Goal: Use online tool/utility: Utilize a website feature to perform a specific function

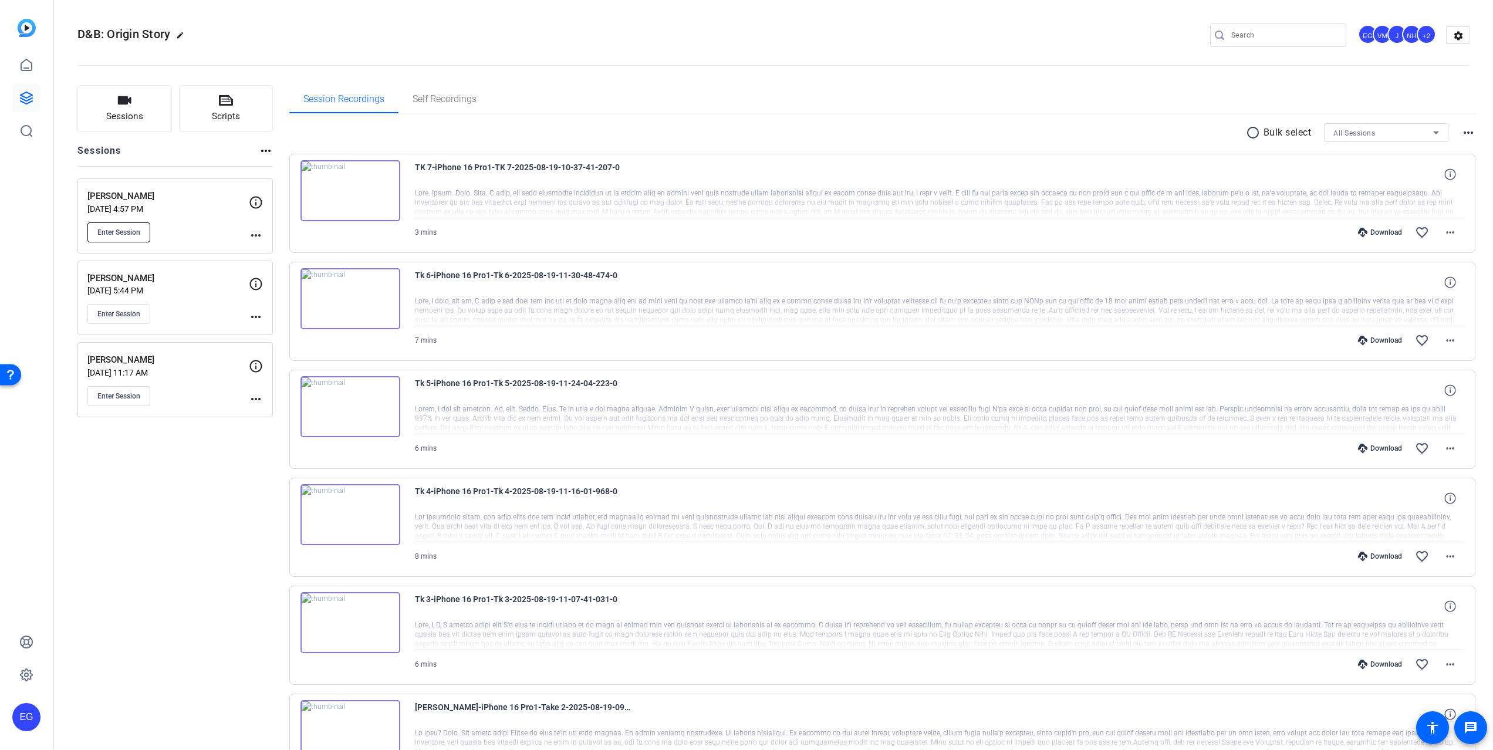
click at [112, 229] on span "Enter Session" at bounding box center [118, 232] width 43 height 9
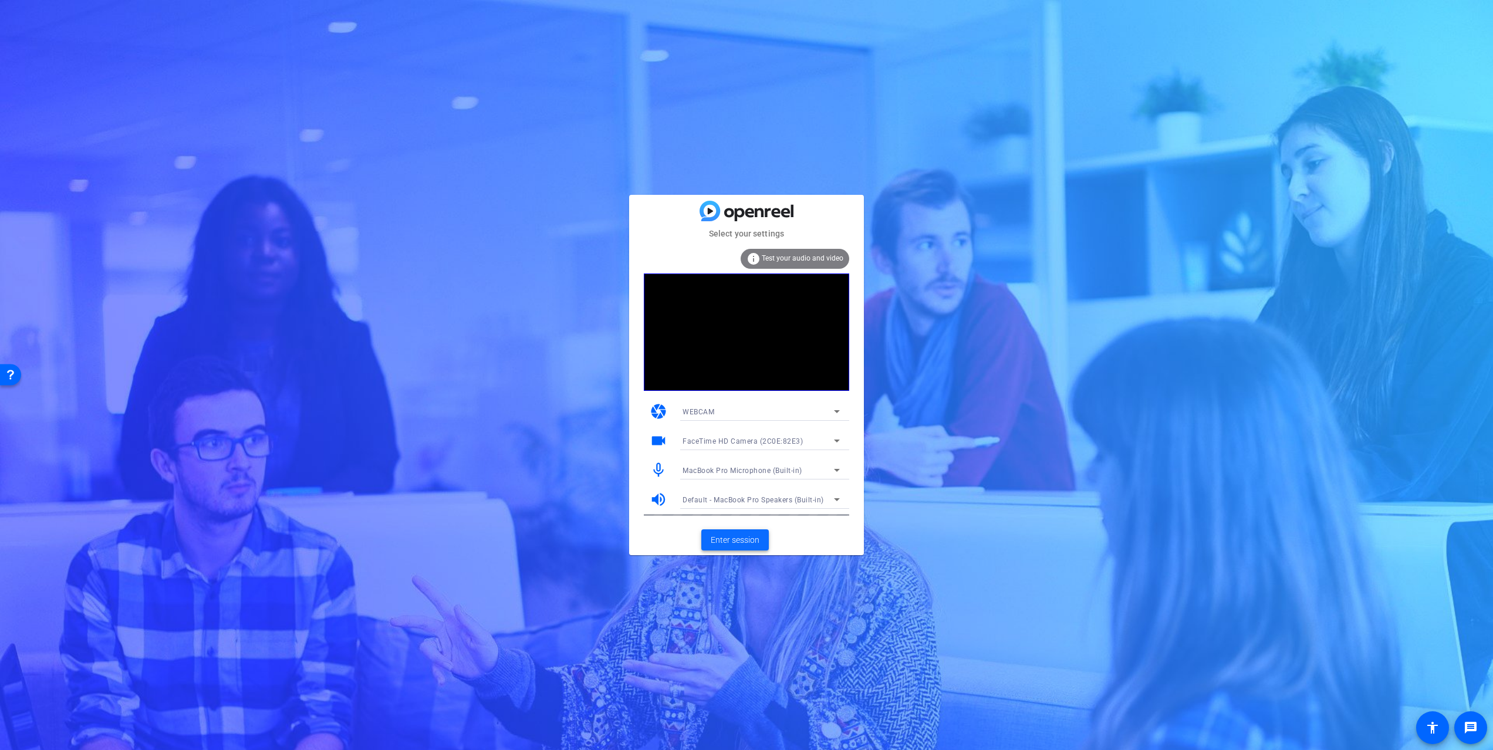
click at [736, 541] on span "Enter session" at bounding box center [735, 540] width 49 height 12
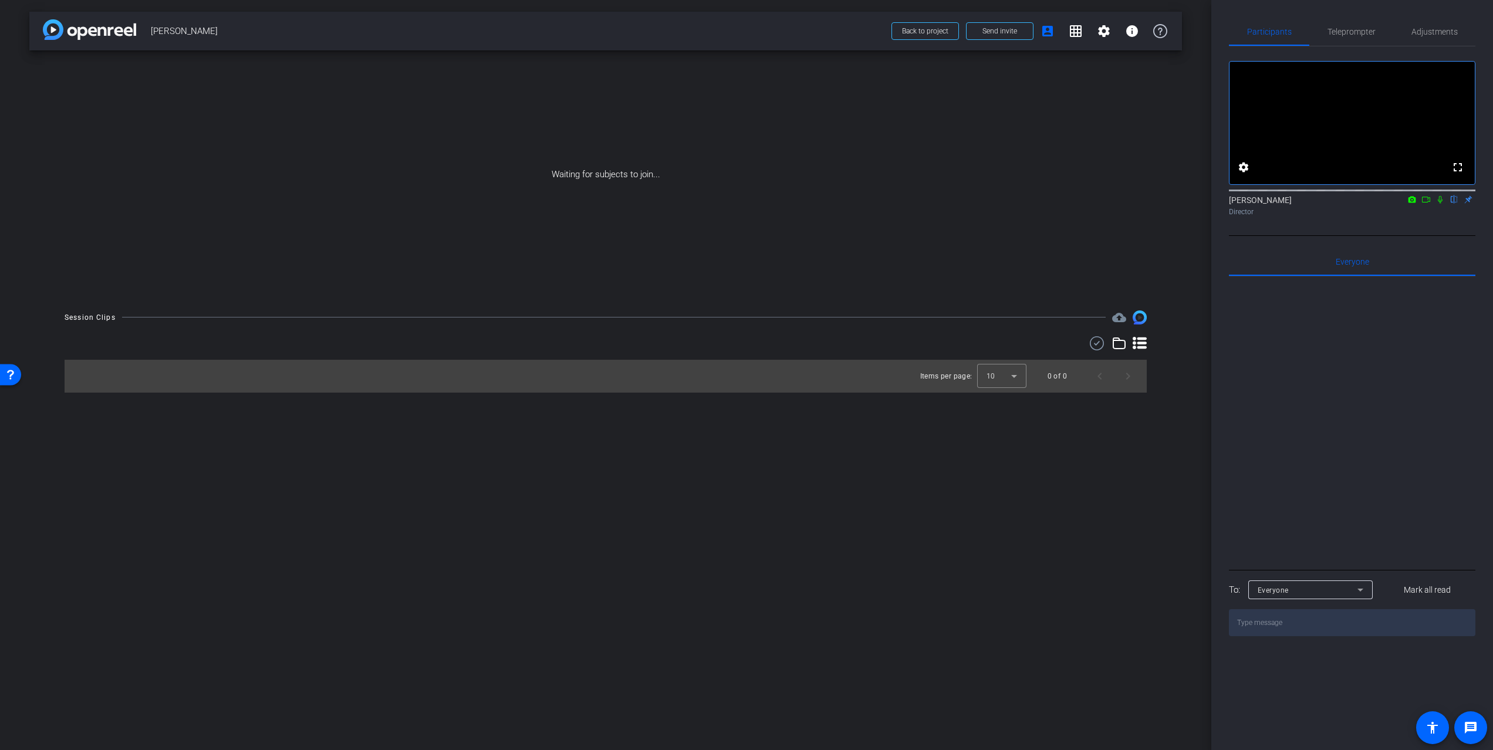
click at [1442, 204] on icon at bounding box center [1440, 199] width 9 height 8
click at [1424, 204] on icon at bounding box center [1426, 199] width 9 height 8
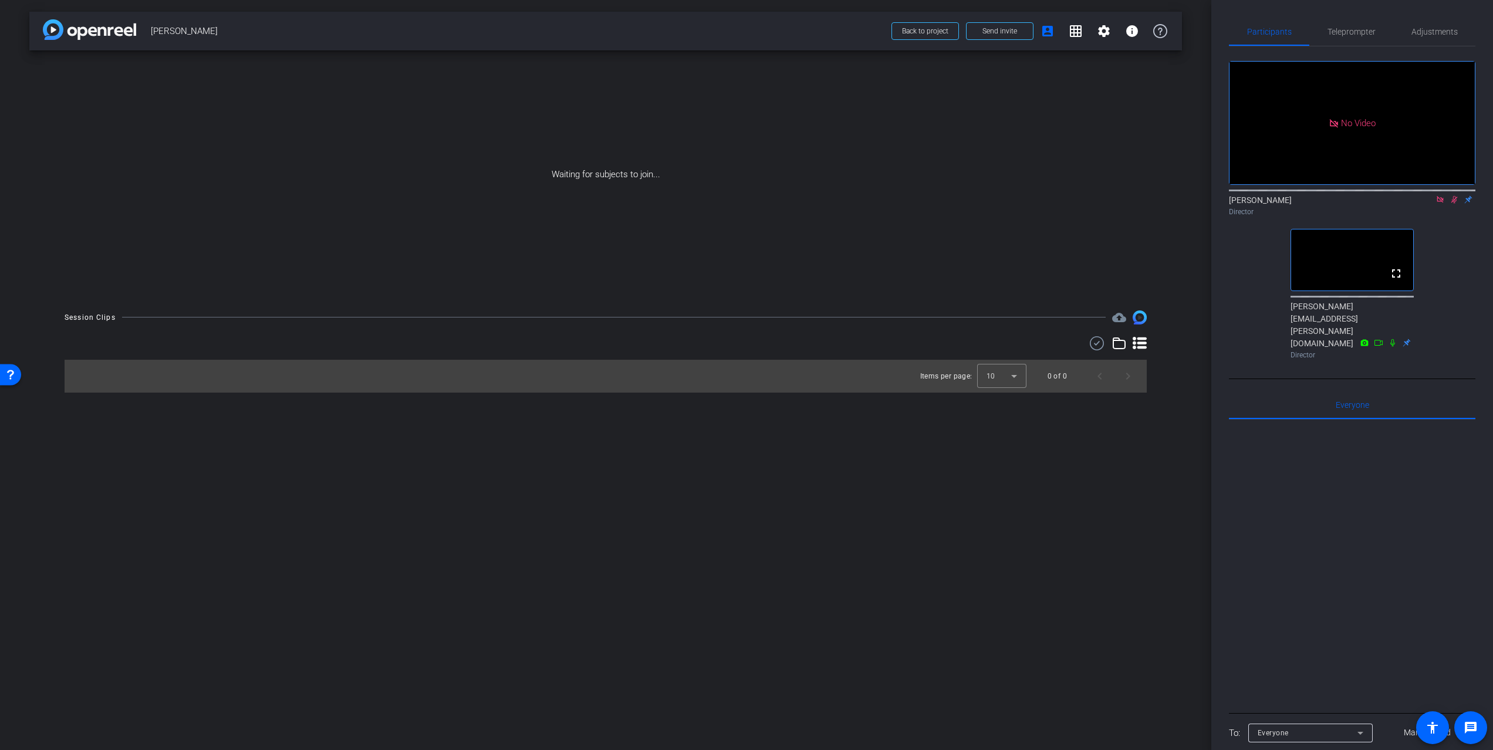
click at [1453, 204] on icon at bounding box center [1454, 199] width 9 height 8
click at [1438, 204] on icon at bounding box center [1440, 199] width 9 height 8
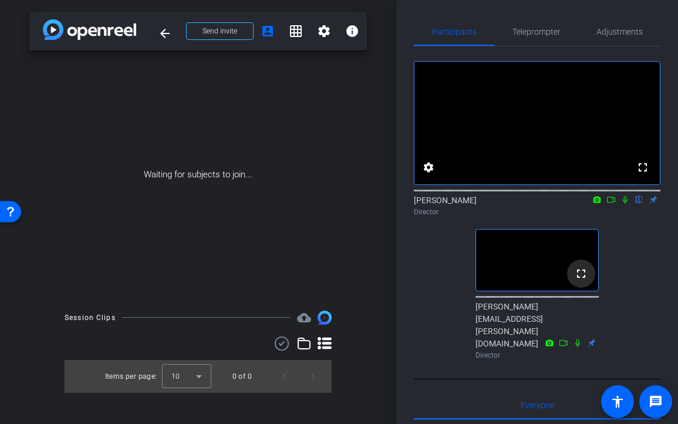
click at [579, 281] on mat-icon "fullscreen" at bounding box center [581, 273] width 14 height 14
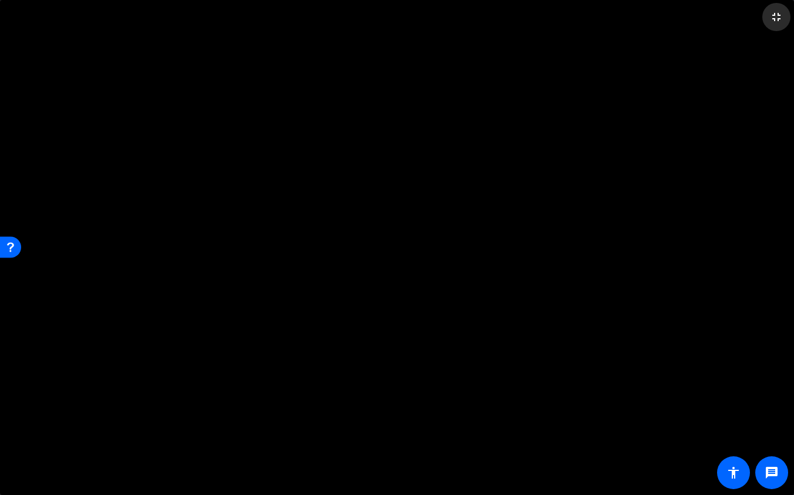
click at [777, 18] on mat-icon "fullscreen_exit" at bounding box center [776, 17] width 14 height 14
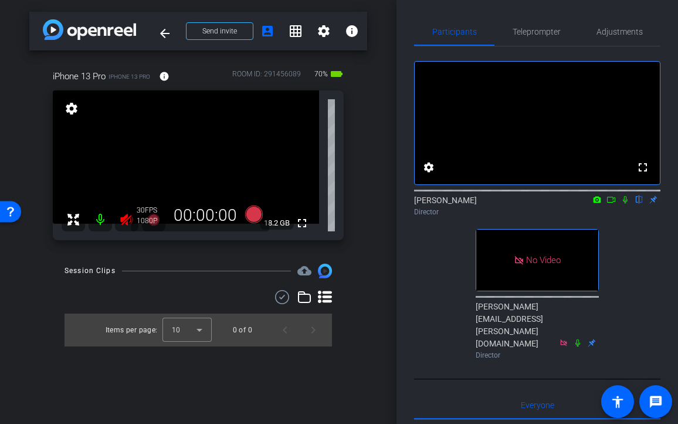
click at [126, 221] on icon at bounding box center [127, 219] width 14 height 14
click at [303, 224] on mat-icon "fullscreen" at bounding box center [302, 223] width 14 height 14
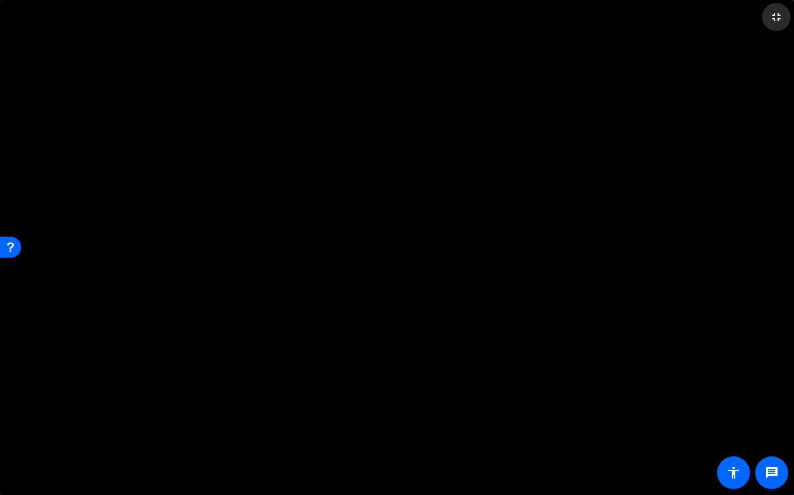
click at [775, 17] on mat-icon "fullscreen_exit" at bounding box center [776, 17] width 14 height 14
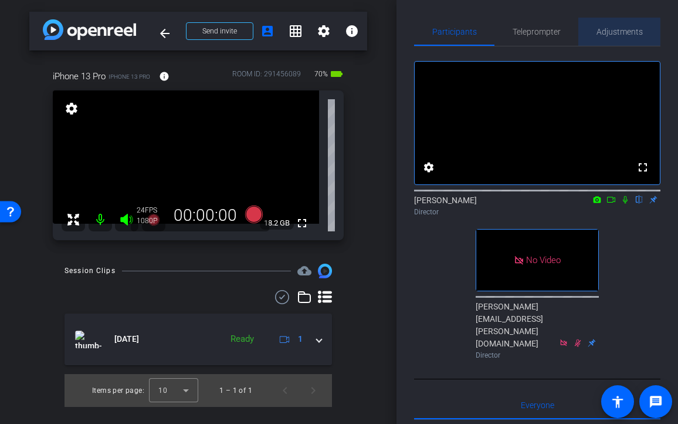
click at [611, 32] on span "Adjustments" at bounding box center [620, 32] width 46 height 8
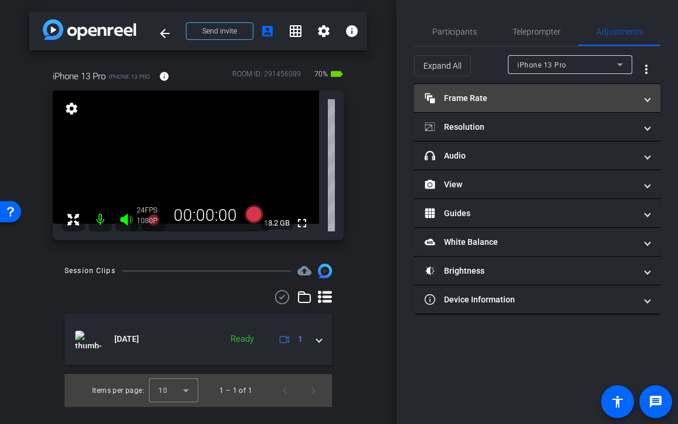
click at [518, 94] on mat-panel-title "Frame Rate Frame Rate" at bounding box center [530, 98] width 211 height 12
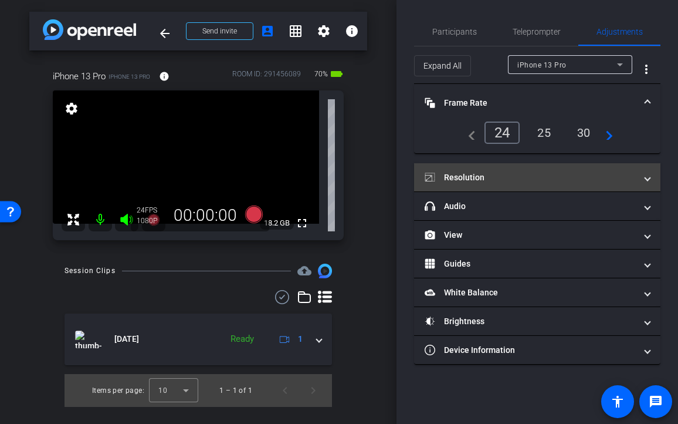
click at [526, 174] on mat-panel-title "Resolution" at bounding box center [530, 177] width 211 height 12
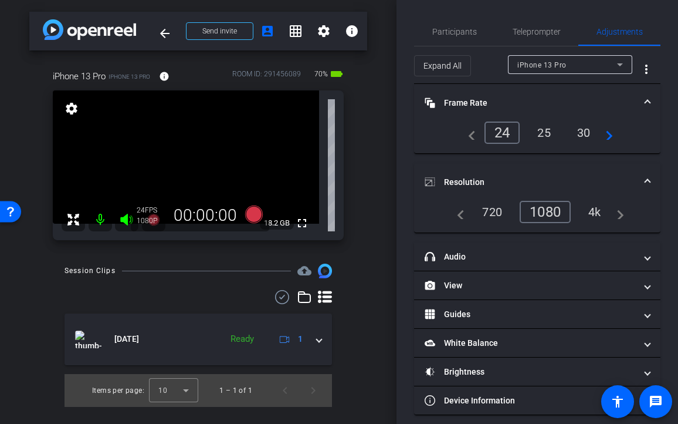
click at [595, 211] on div "4k" at bounding box center [595, 212] width 31 height 20
click at [163, 77] on mat-icon "info" at bounding box center [164, 76] width 11 height 11
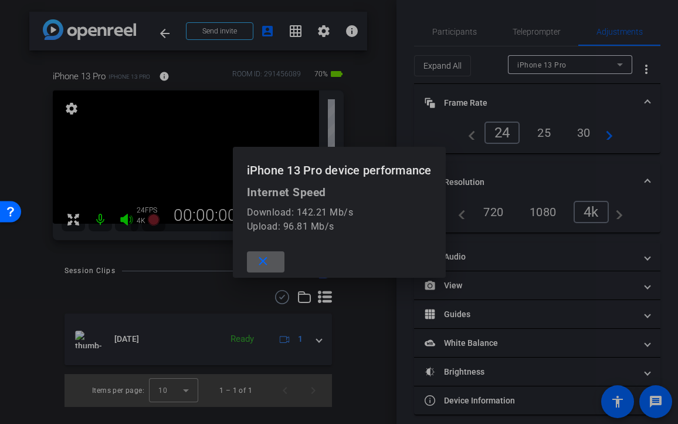
click at [266, 265] on mat-icon "close" at bounding box center [263, 261] width 15 height 15
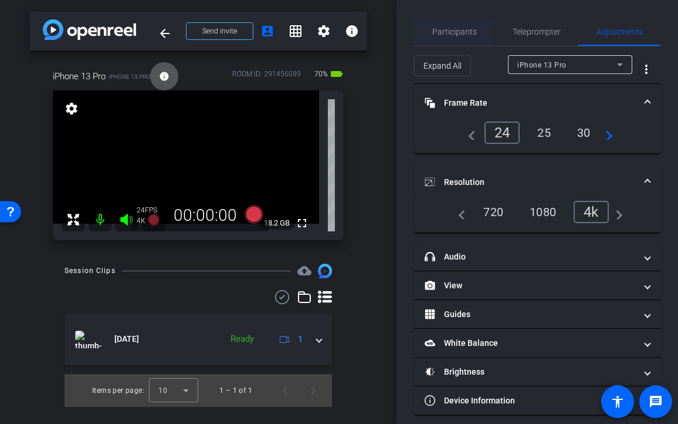
click at [445, 28] on span "Participants" at bounding box center [455, 32] width 45 height 8
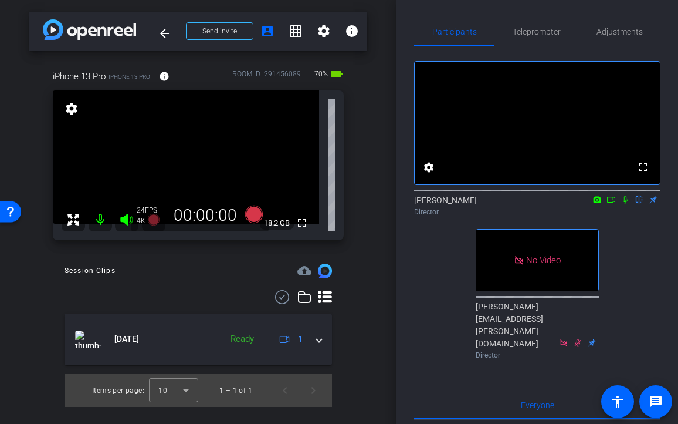
click at [612, 204] on icon at bounding box center [611, 199] width 9 height 8
click at [621, 32] on span "Adjustments" at bounding box center [620, 32] width 46 height 8
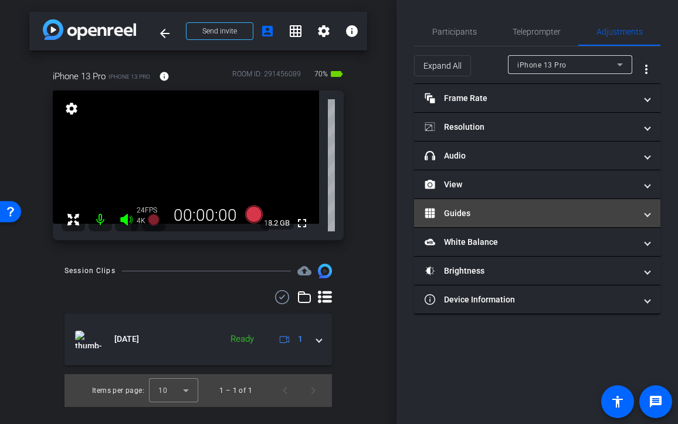
click at [636, 213] on span "Guides" at bounding box center [535, 213] width 221 height 12
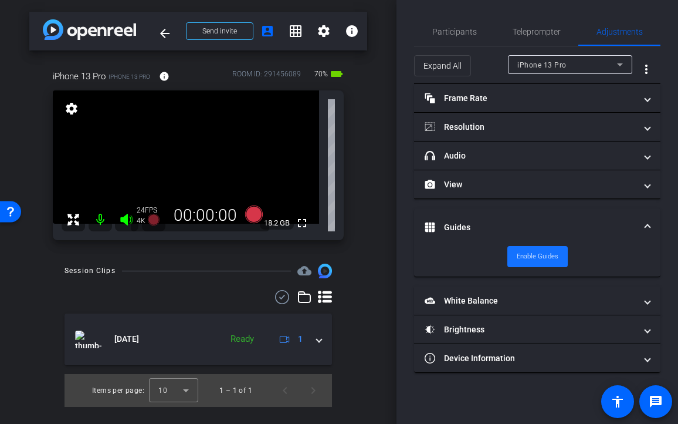
click at [547, 255] on span "Enable Guides" at bounding box center [538, 257] width 42 height 18
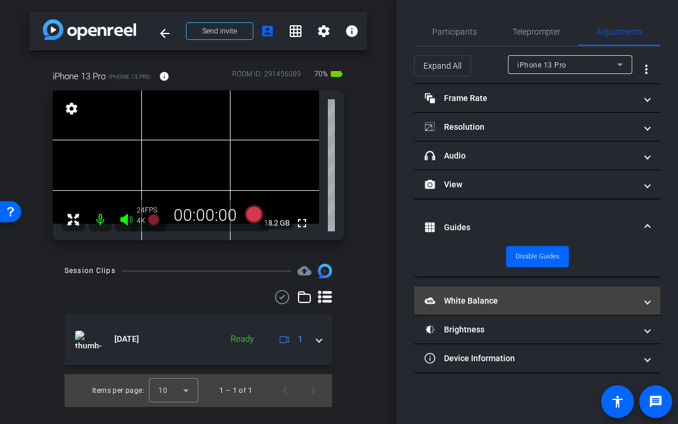
click at [583, 301] on mat-panel-title "White Balance White Balance" at bounding box center [530, 301] width 211 height 12
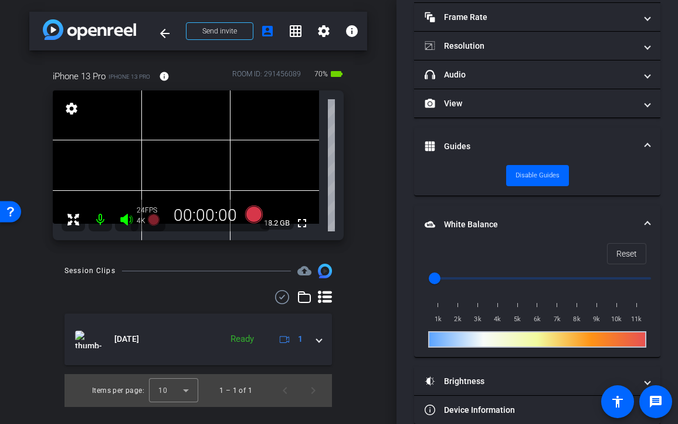
scroll to position [99, 0]
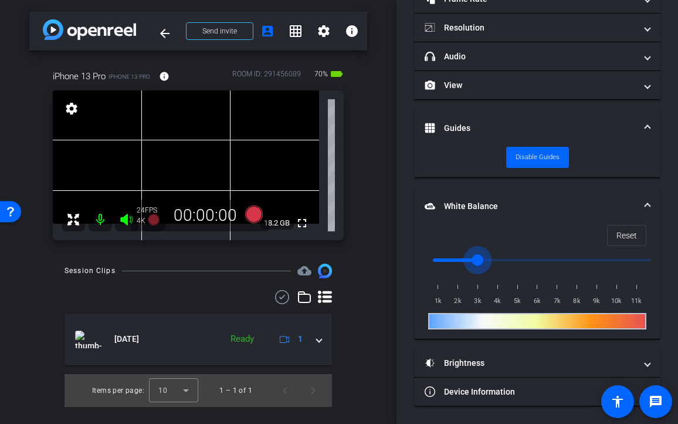
drag, startPoint x: 436, startPoint y: 258, endPoint x: 475, endPoint y: 262, distance: 39.6
click at [475, 262] on input "range" at bounding box center [542, 260] width 243 height 26
drag, startPoint x: 481, startPoint y: 262, endPoint x: 499, endPoint y: 265, distance: 17.9
click at [499, 265] on input "range" at bounding box center [542, 260] width 243 height 26
drag, startPoint x: 495, startPoint y: 259, endPoint x: 507, endPoint y: 259, distance: 11.2
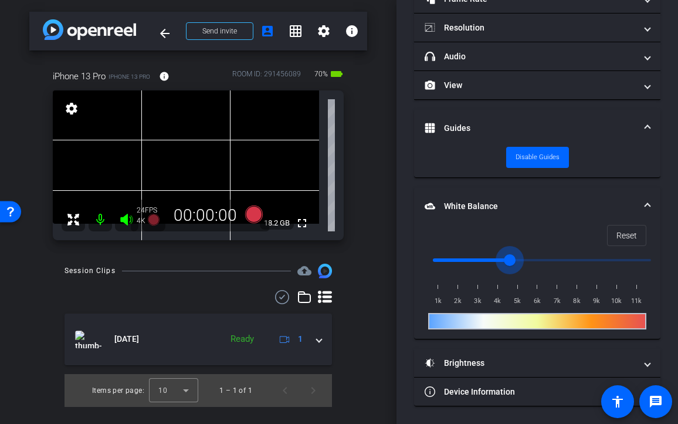
click at [507, 259] on input "range" at bounding box center [542, 260] width 243 height 26
type input "5000"
click at [516, 259] on input "range" at bounding box center [542, 260] width 243 height 26
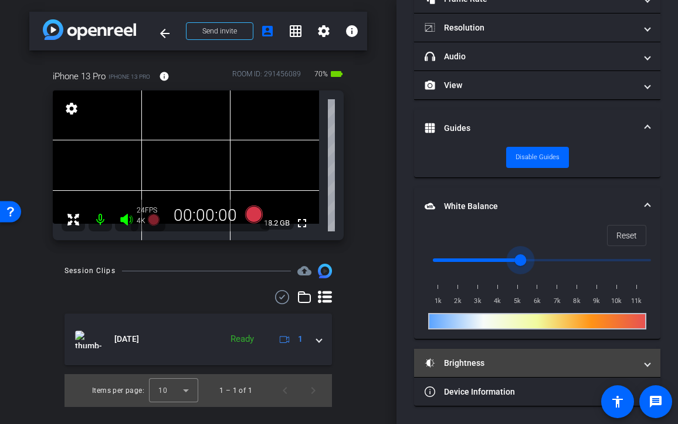
click at [544, 359] on mat-panel-title "Brightness" at bounding box center [530, 363] width 211 height 12
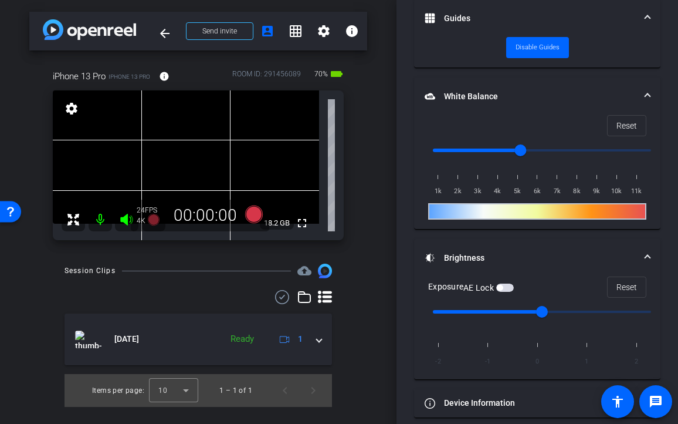
scroll to position [216, 0]
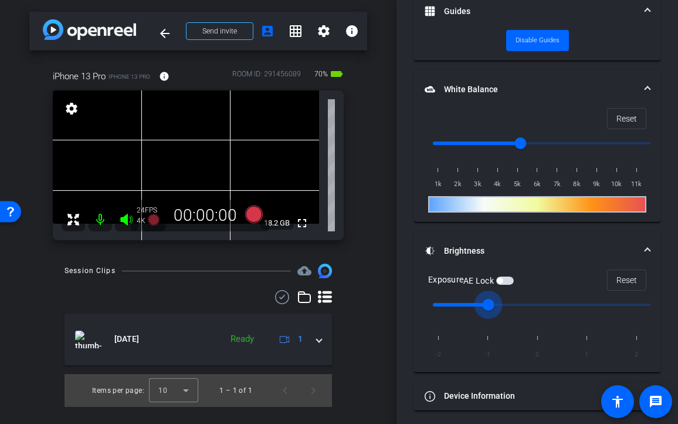
drag, startPoint x: 542, startPoint y: 304, endPoint x: 508, endPoint y: 303, distance: 34.1
click at [508, 303] on input "range" at bounding box center [542, 305] width 243 height 26
drag, startPoint x: 488, startPoint y: 303, endPoint x: 519, endPoint y: 308, distance: 31.5
click at [519, 308] on input "range" at bounding box center [542, 305] width 243 height 26
drag, startPoint x: 540, startPoint y: 302, endPoint x: 502, endPoint y: 300, distance: 37.6
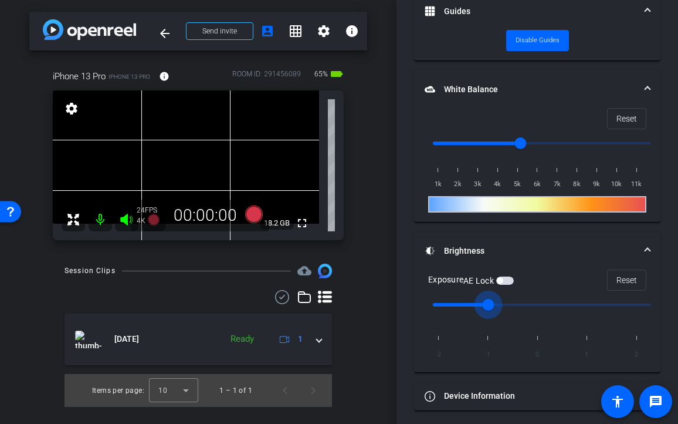
click at [502, 300] on input "range" at bounding box center [542, 305] width 243 height 26
drag, startPoint x: 491, startPoint y: 302, endPoint x: 515, endPoint y: 303, distance: 24.1
click at [515, 303] on input "range" at bounding box center [542, 305] width 243 height 26
drag, startPoint x: 541, startPoint y: 302, endPoint x: 494, endPoint y: 304, distance: 47.6
click at [494, 304] on input "range" at bounding box center [542, 305] width 243 height 26
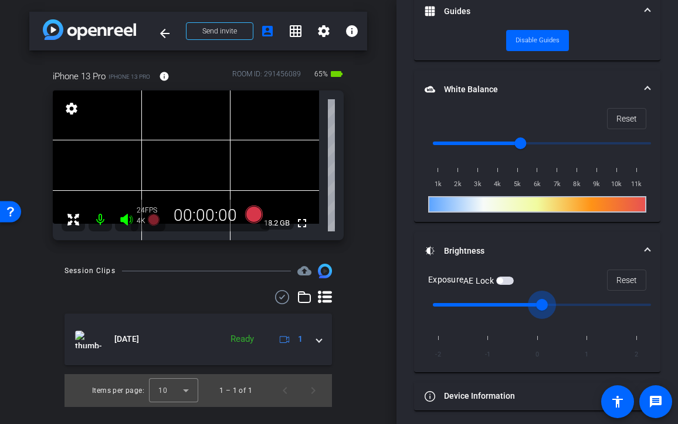
drag, startPoint x: 493, startPoint y: 301, endPoint x: 516, endPoint y: 299, distance: 23.0
type input "0"
click at [516, 299] on input "range" at bounding box center [542, 305] width 243 height 26
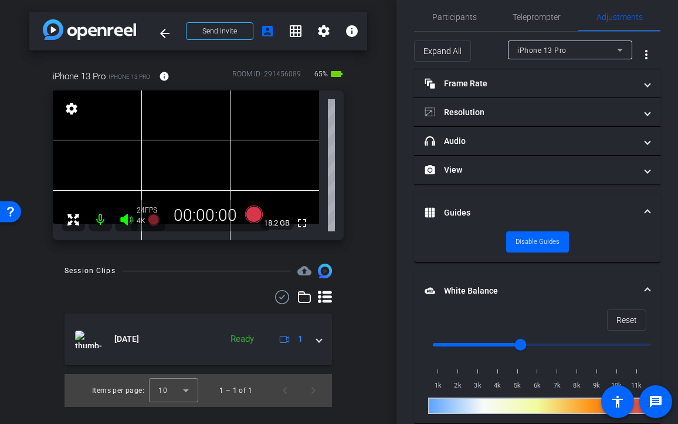
scroll to position [0, 0]
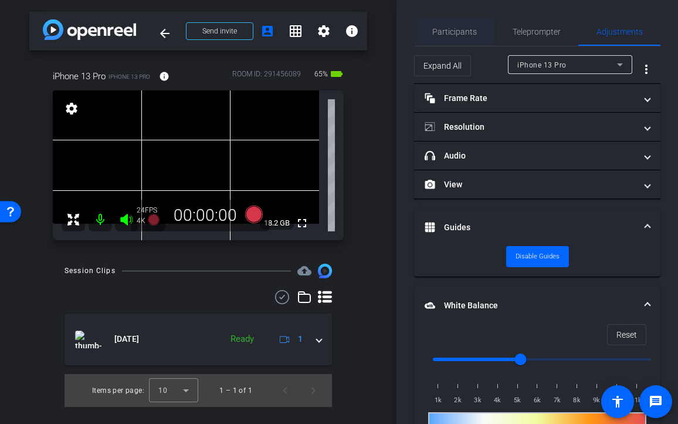
click at [461, 31] on span "Participants" at bounding box center [455, 32] width 45 height 8
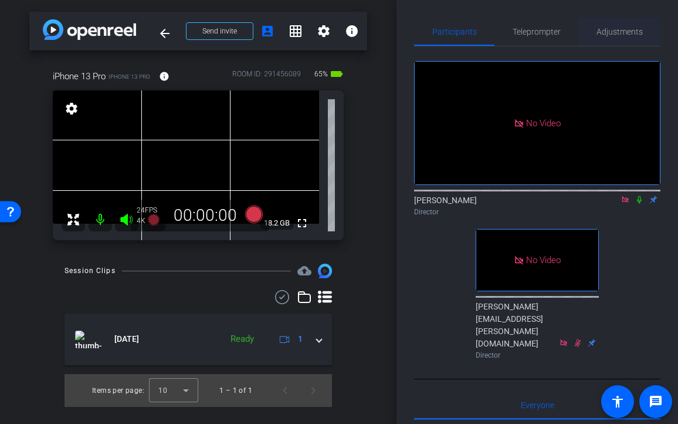
click at [619, 32] on span "Adjustments" at bounding box center [620, 32] width 46 height 8
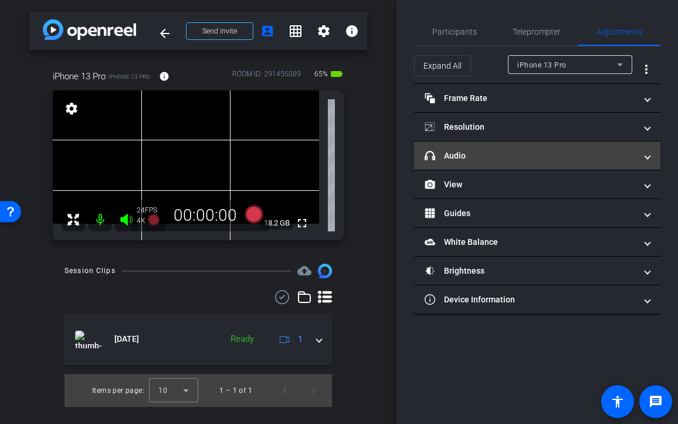
click at [515, 154] on mat-panel-title "headphone icon Audio" at bounding box center [530, 156] width 211 height 12
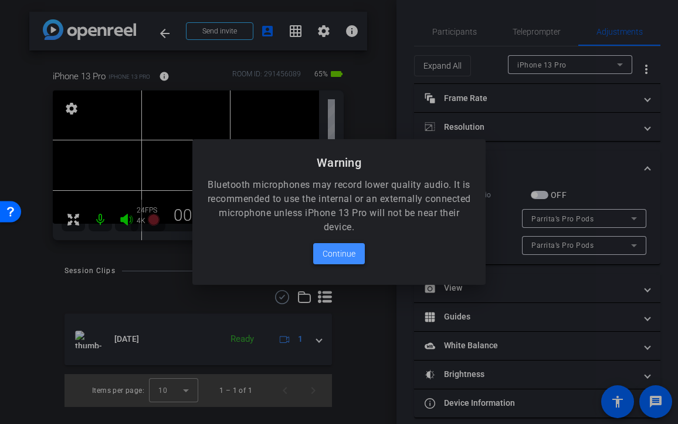
click at [342, 251] on span "Continue" at bounding box center [339, 254] width 33 height 14
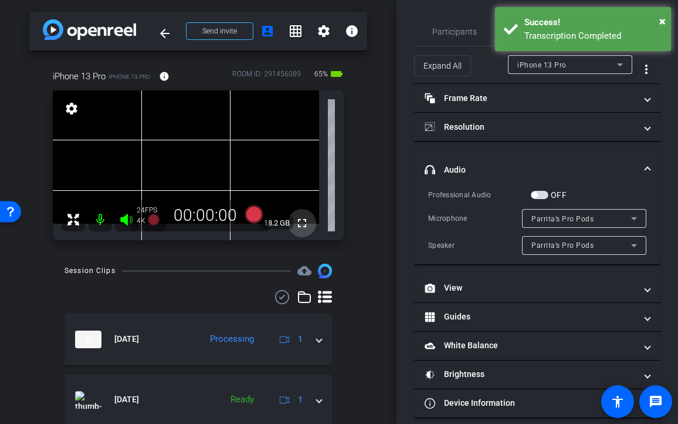
click at [306, 224] on mat-icon "fullscreen" at bounding box center [302, 223] width 14 height 14
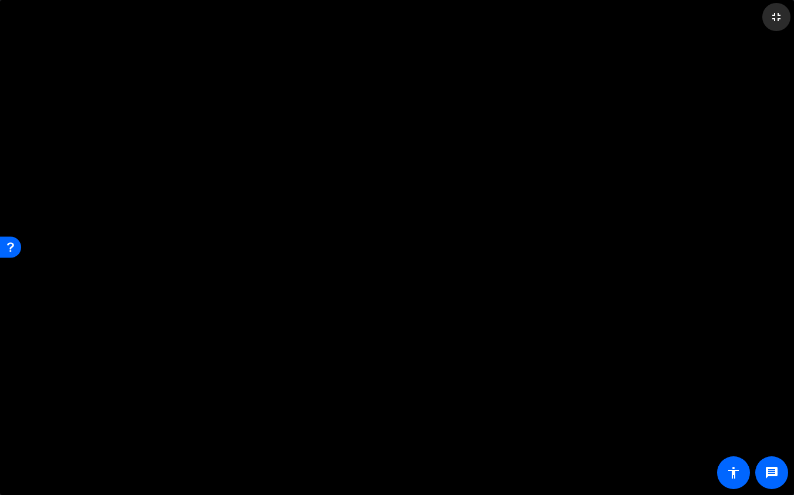
click at [777, 17] on mat-icon "fullscreen_exit" at bounding box center [776, 17] width 14 height 14
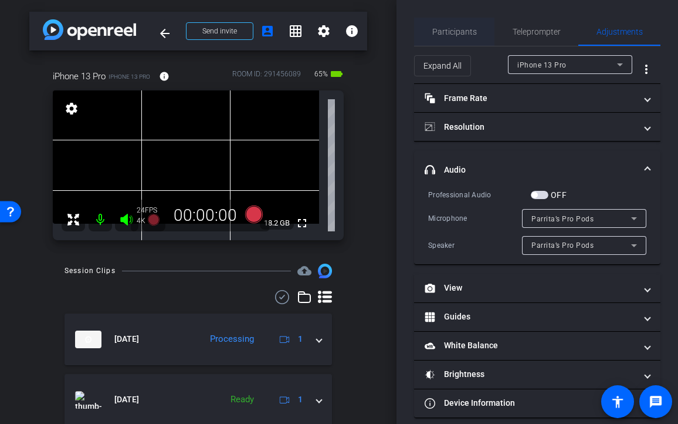
click at [460, 35] on span "Participants" at bounding box center [455, 32] width 45 height 8
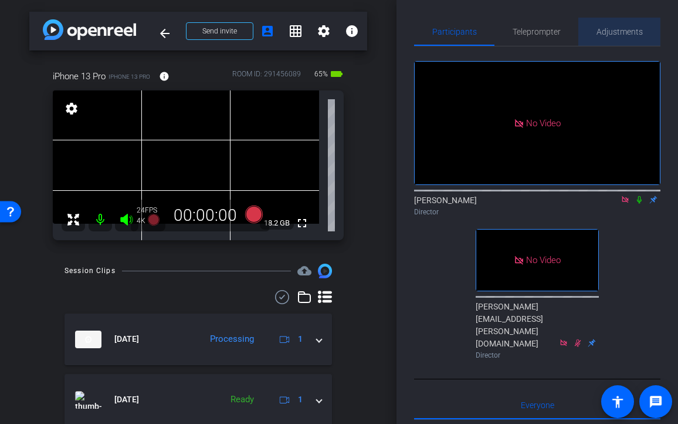
click at [612, 35] on span "Adjustments" at bounding box center [620, 32] width 46 height 8
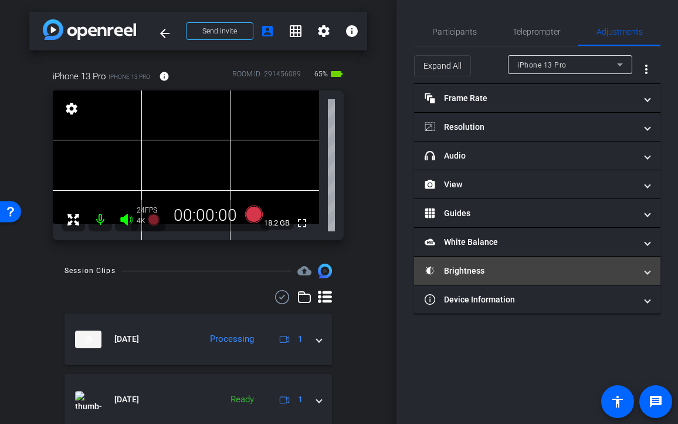
click at [528, 274] on mat-panel-title "Brightness" at bounding box center [530, 271] width 211 height 12
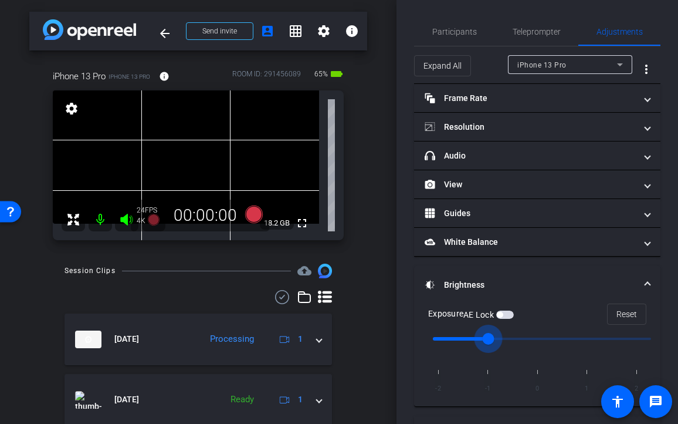
drag, startPoint x: 538, startPoint y: 338, endPoint x: 498, endPoint y: 344, distance: 40.3
click at [498, 344] on input "range" at bounding box center [542, 339] width 243 height 26
drag, startPoint x: 491, startPoint y: 337, endPoint x: 494, endPoint y: 330, distance: 8.2
click at [494, 330] on input "range" at bounding box center [542, 339] width 243 height 26
type input "0"
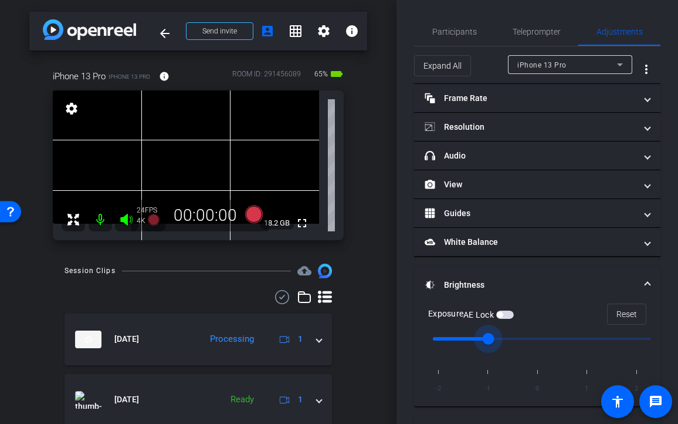
click at [534, 340] on input "range" at bounding box center [542, 339] width 243 height 26
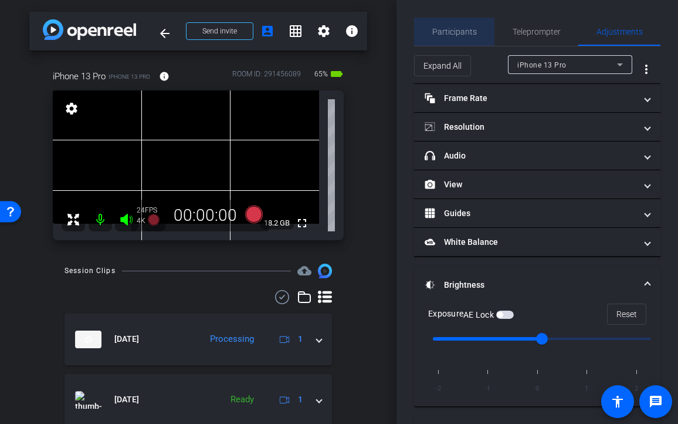
click at [454, 23] on span "Participants" at bounding box center [455, 32] width 45 height 28
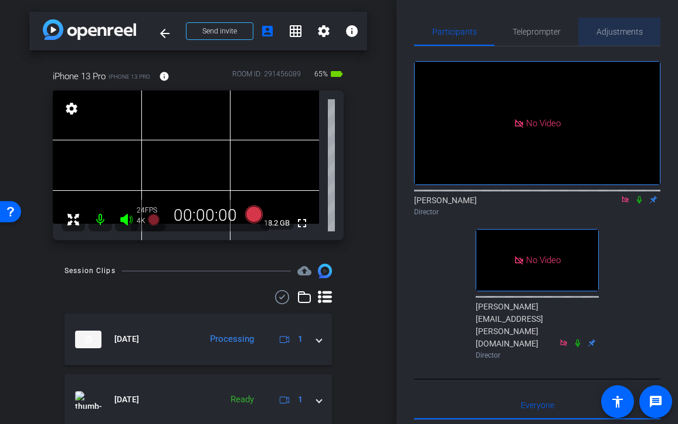
click at [615, 33] on span "Adjustments" at bounding box center [620, 32] width 46 height 8
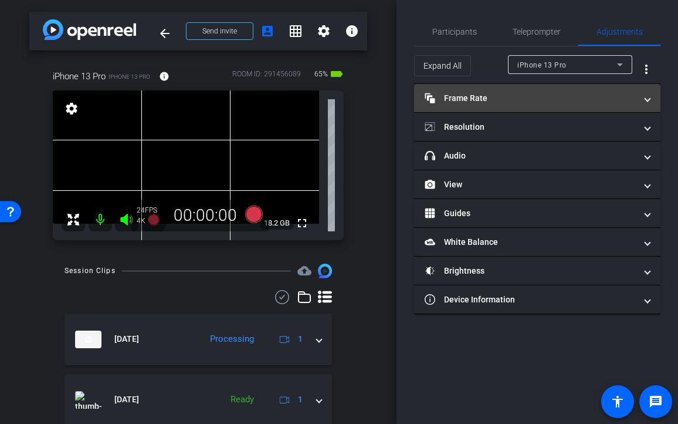
click at [522, 94] on mat-panel-title "Frame Rate Frame Rate" at bounding box center [530, 98] width 211 height 12
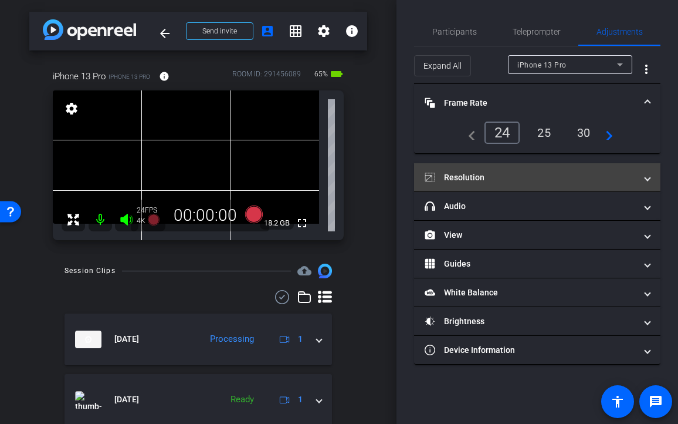
click at [505, 176] on mat-panel-title "Resolution" at bounding box center [530, 177] width 211 height 12
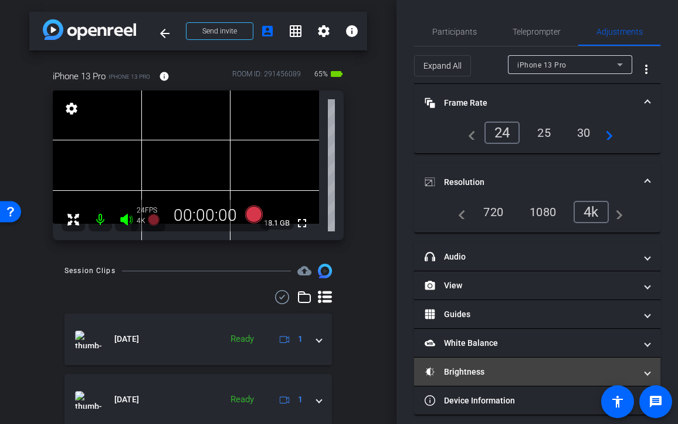
click at [610, 370] on mat-panel-title "Brightness" at bounding box center [530, 372] width 211 height 12
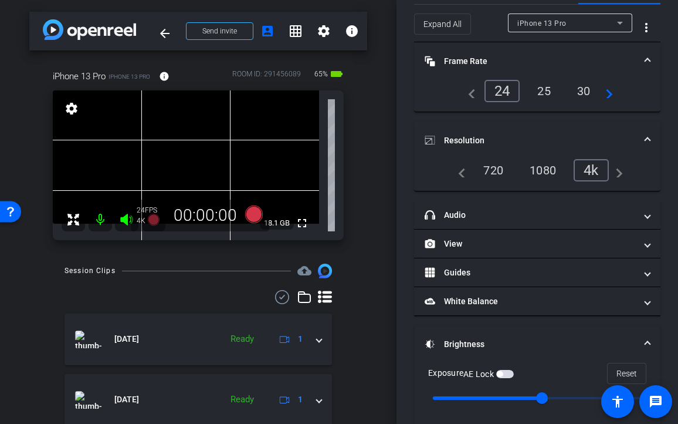
scroll to position [139, 0]
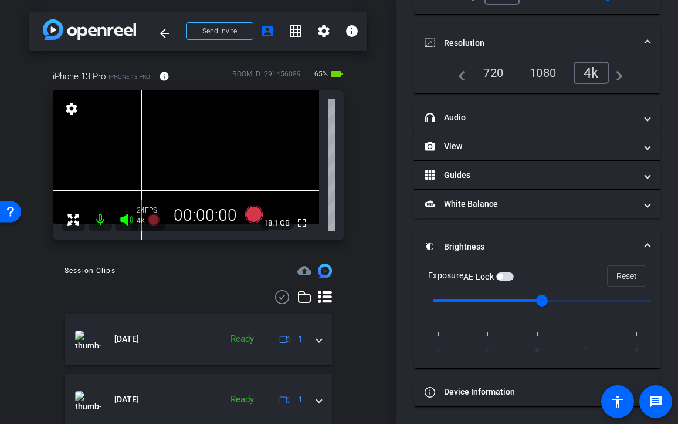
click at [503, 274] on span "button" at bounding box center [500, 277] width 6 height 6
click at [191, 158] on video at bounding box center [186, 156] width 266 height 133
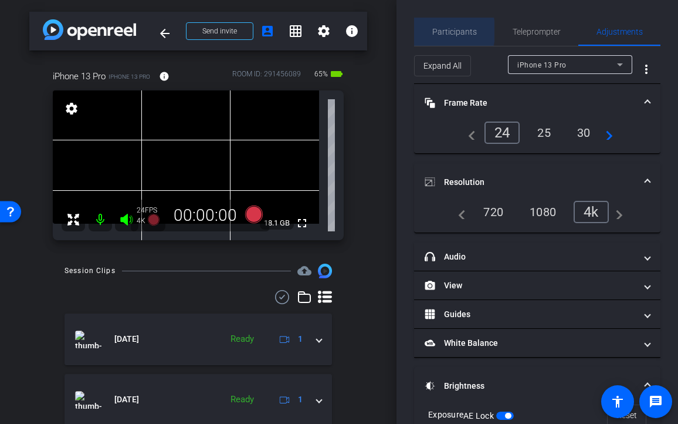
click at [445, 31] on span "Participants" at bounding box center [455, 32] width 45 height 8
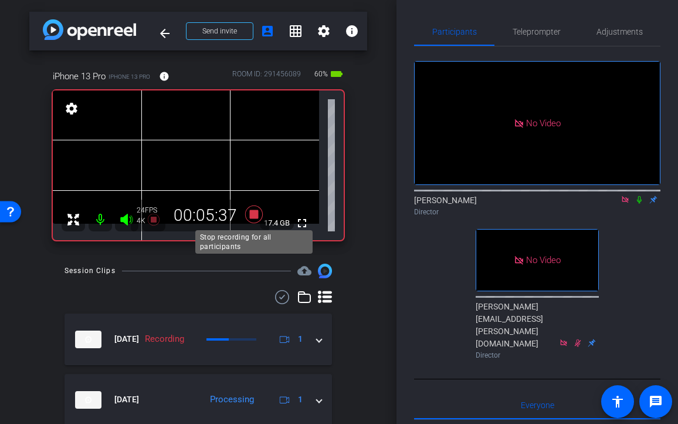
click at [256, 217] on icon at bounding box center [254, 214] width 18 height 18
click at [626, 196] on icon at bounding box center [625, 199] width 6 height 6
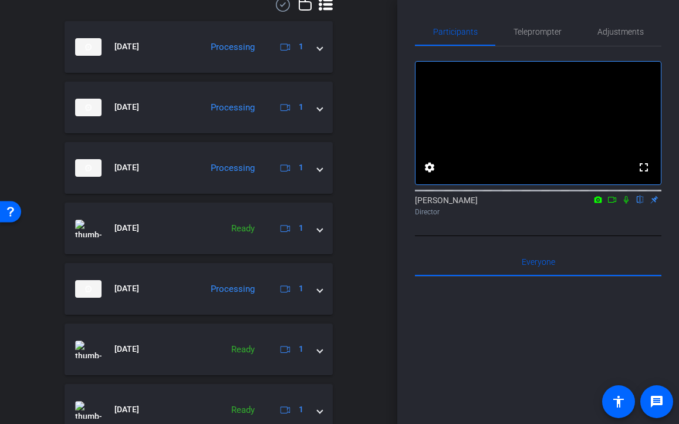
scroll to position [453, 0]
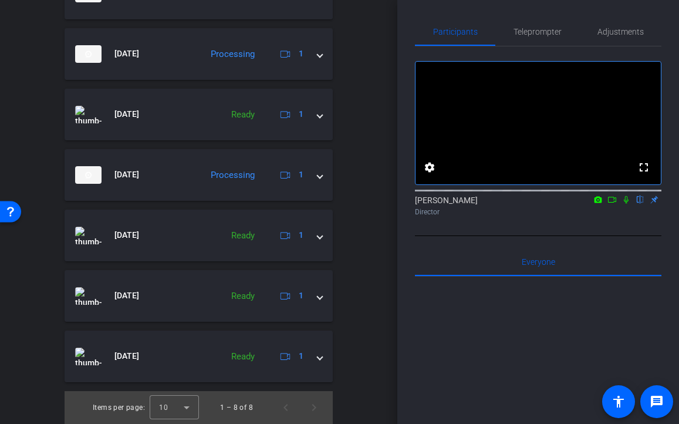
click at [614, 204] on icon at bounding box center [611, 199] width 9 height 8
click at [642, 204] on icon at bounding box center [640, 200] width 5 height 8
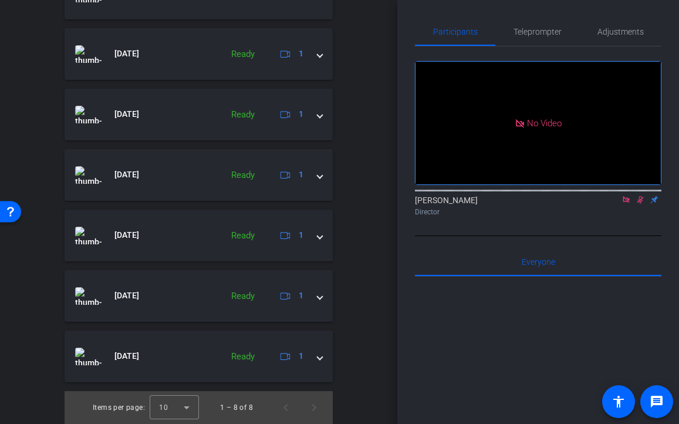
scroll to position [0, 0]
